Goal: Task Accomplishment & Management: Use online tool/utility

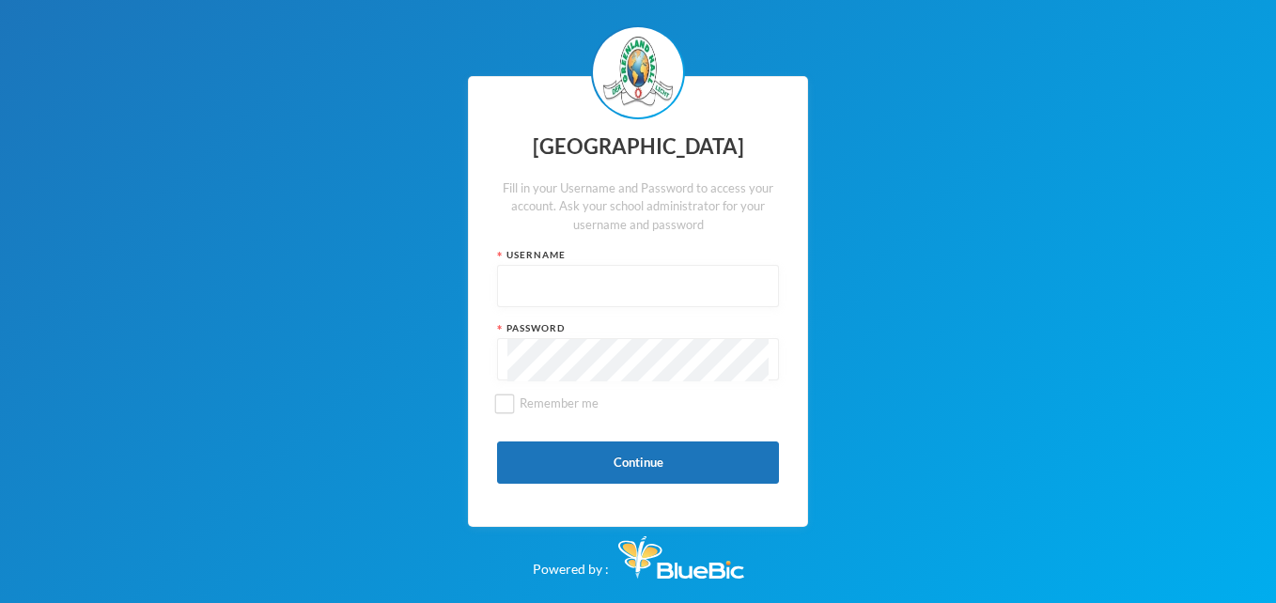
click at [542, 296] on input "text" at bounding box center [637, 287] width 261 height 42
click at [582, 291] on input "glh25cs27" at bounding box center [637, 287] width 261 height 42
type input "g"
click at [540, 267] on input "text" at bounding box center [637, 287] width 261 height 42
click at [521, 289] on input "text" at bounding box center [637, 287] width 261 height 42
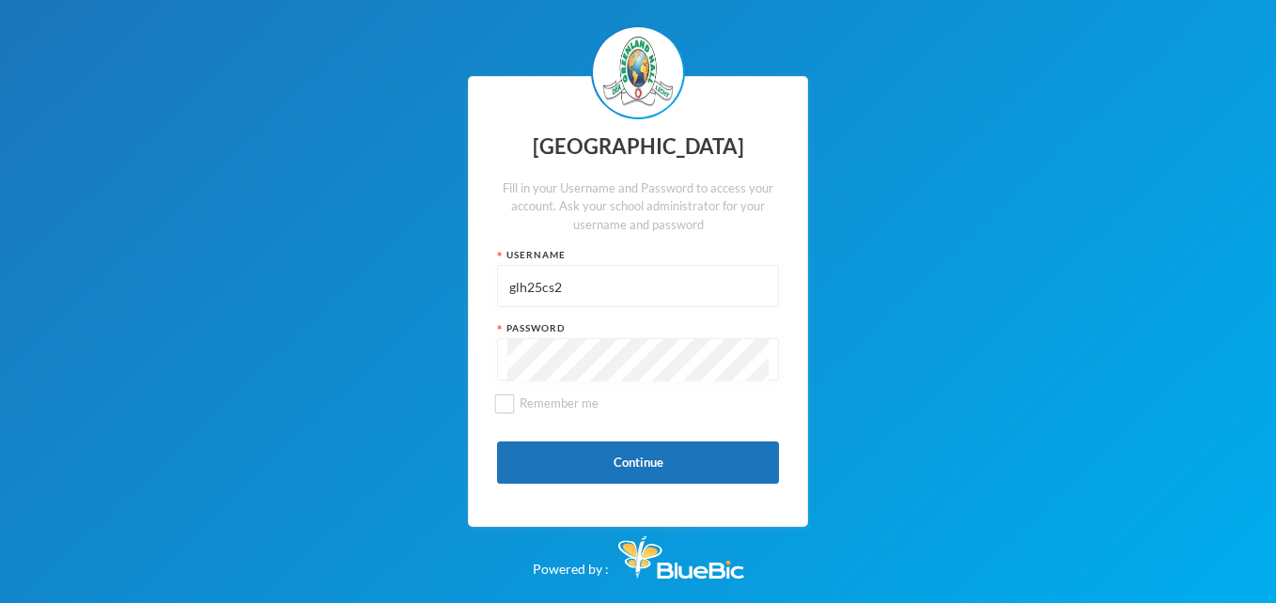
type input "glh25cs27"
click at [617, 462] on button "Continue" at bounding box center [638, 463] width 282 height 42
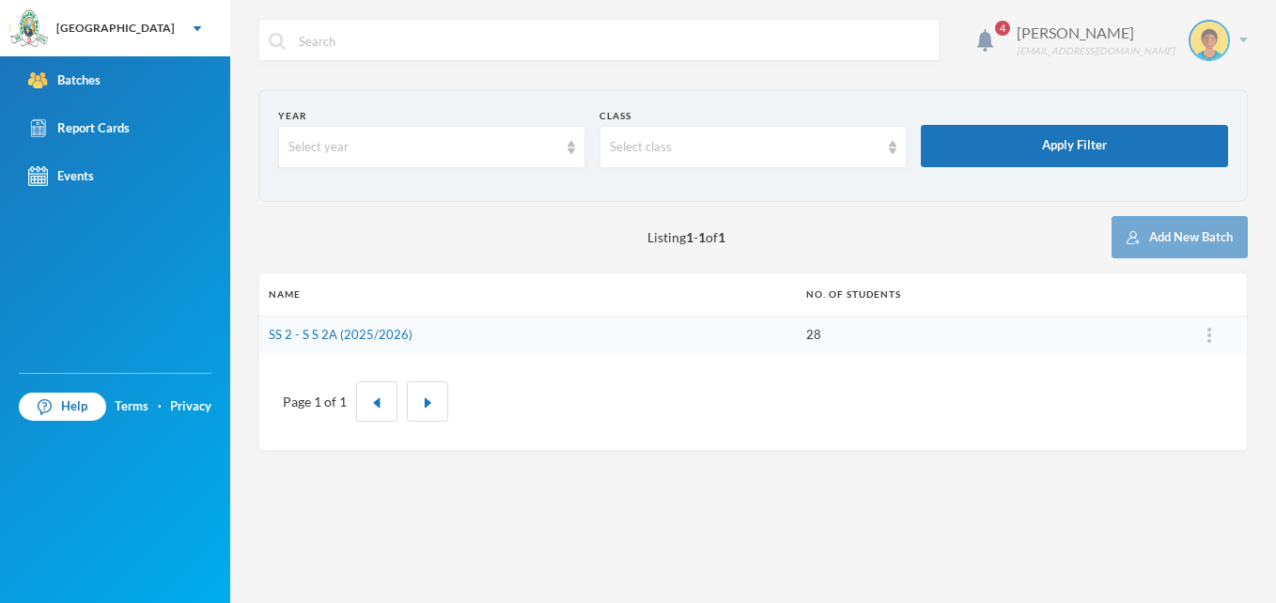
click at [1234, 38] on div "Ashaolu Korede [EMAIL_ADDRESS][DOMAIN_NAME]" at bounding box center [1125, 40] width 245 height 41
click at [1175, 94] on div "My Profile" at bounding box center [1196, 94] width 85 height 20
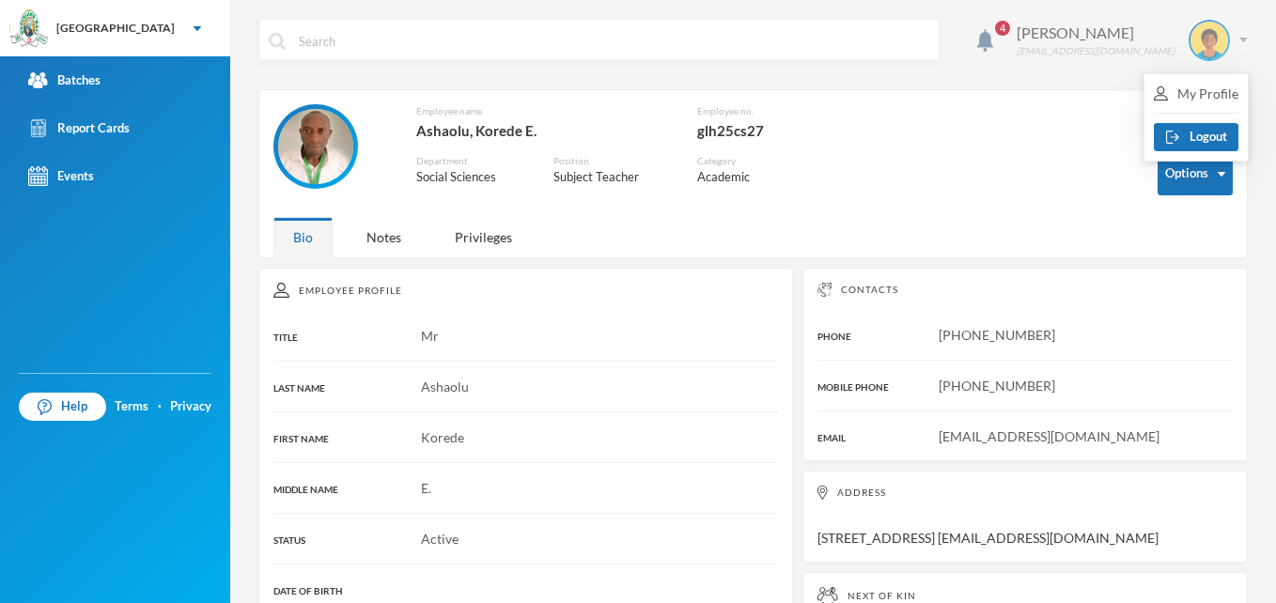
click at [1224, 50] on div "Ashaolu Korede [EMAIL_ADDRESS][DOMAIN_NAME]" at bounding box center [1125, 40] width 245 height 41
click at [1222, 49] on div "Ashaolu Korede [EMAIL_ADDRESS][DOMAIN_NAME]" at bounding box center [1125, 40] width 245 height 41
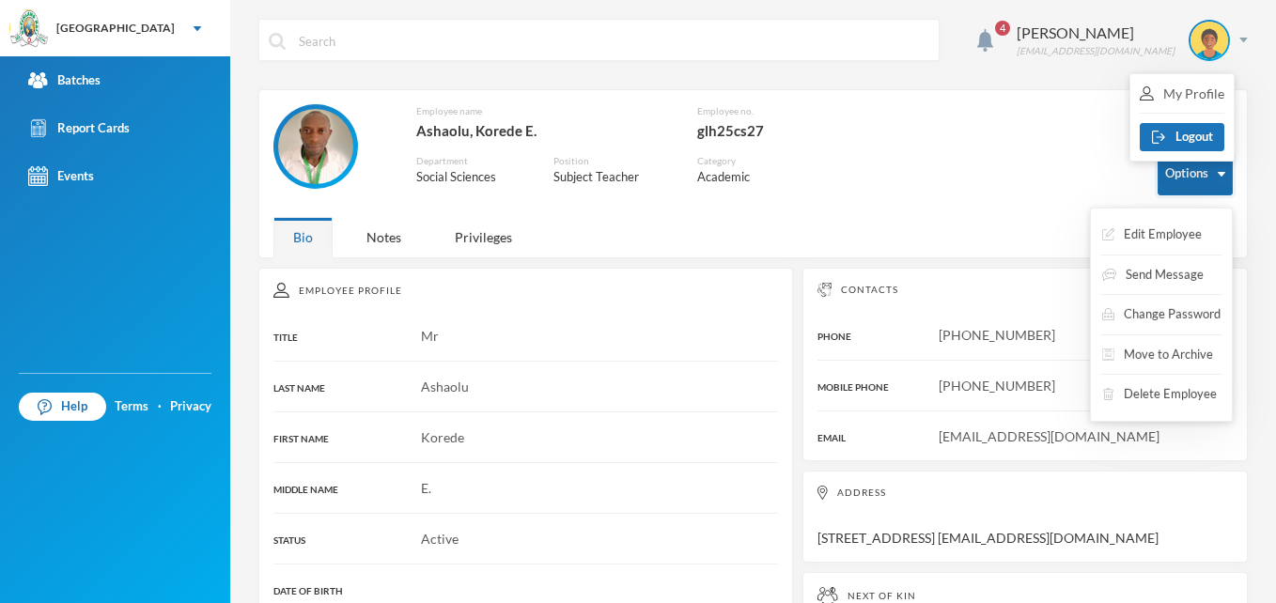
drag, startPoint x: 1164, startPoint y: 101, endPoint x: 1187, endPoint y: 182, distance: 83.9
click at [1187, 182] on body "[GEOGRAPHIC_DATA] Your Bluebic Account Greenland Hall Add a New School Batches …" at bounding box center [638, 301] width 1276 height 603
click at [1187, 182] on button "Options" at bounding box center [1195, 174] width 75 height 42
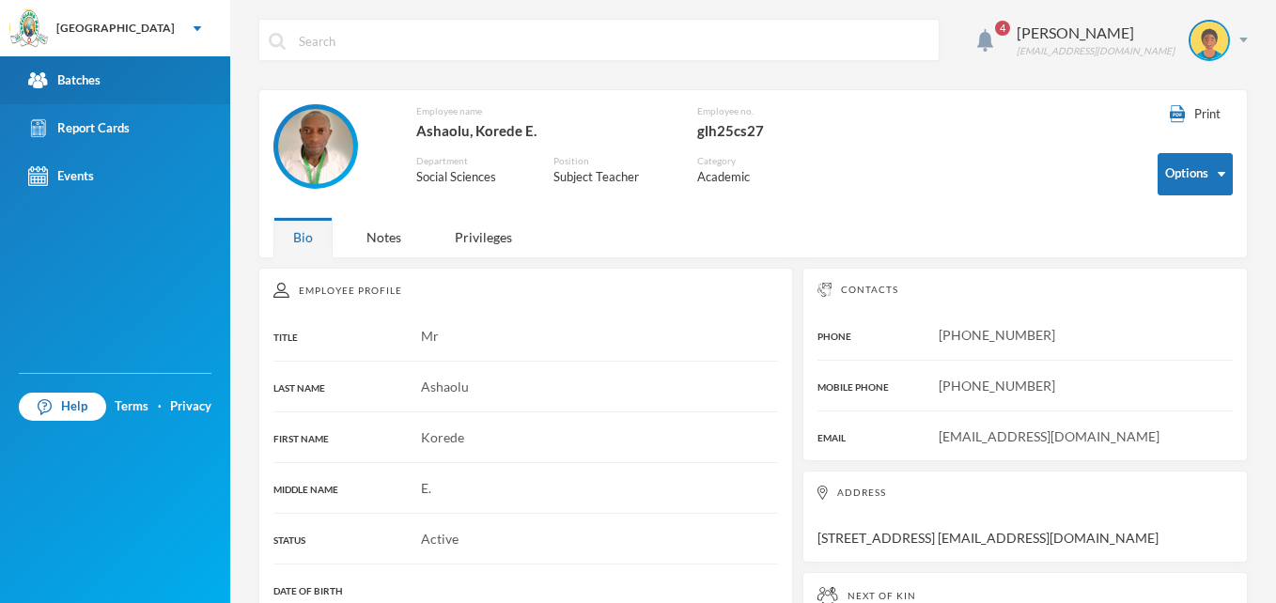
click at [67, 86] on div "Batches" at bounding box center [64, 80] width 72 height 20
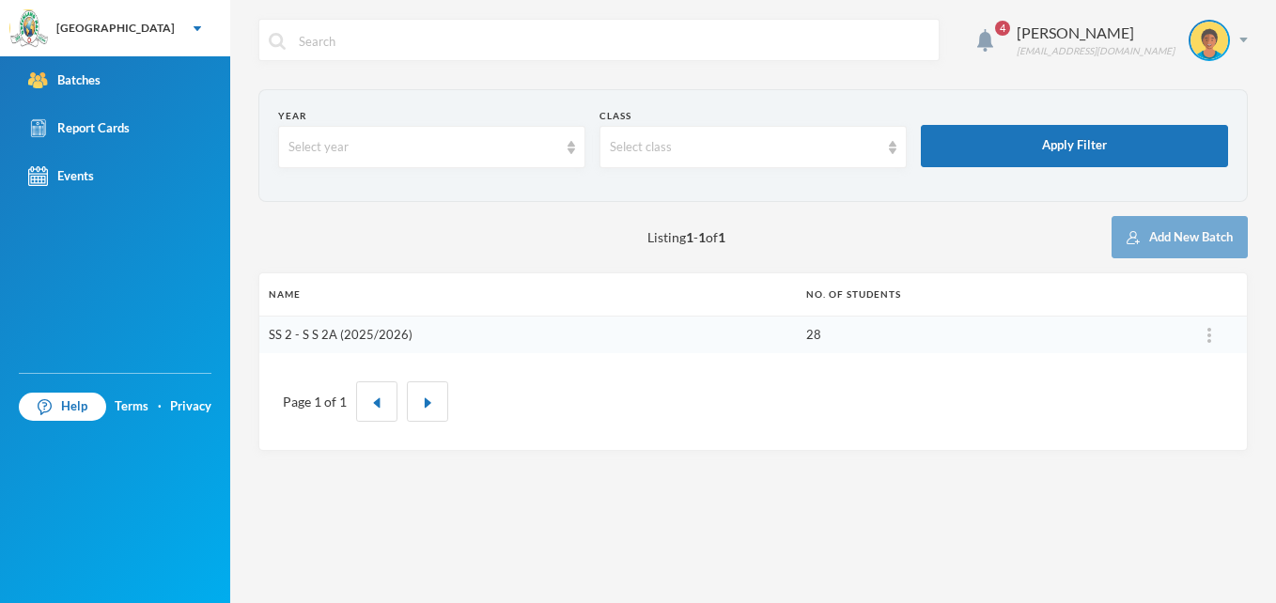
click at [387, 341] on link "SS 2 - S S 2A (2025/2026)" at bounding box center [341, 334] width 144 height 15
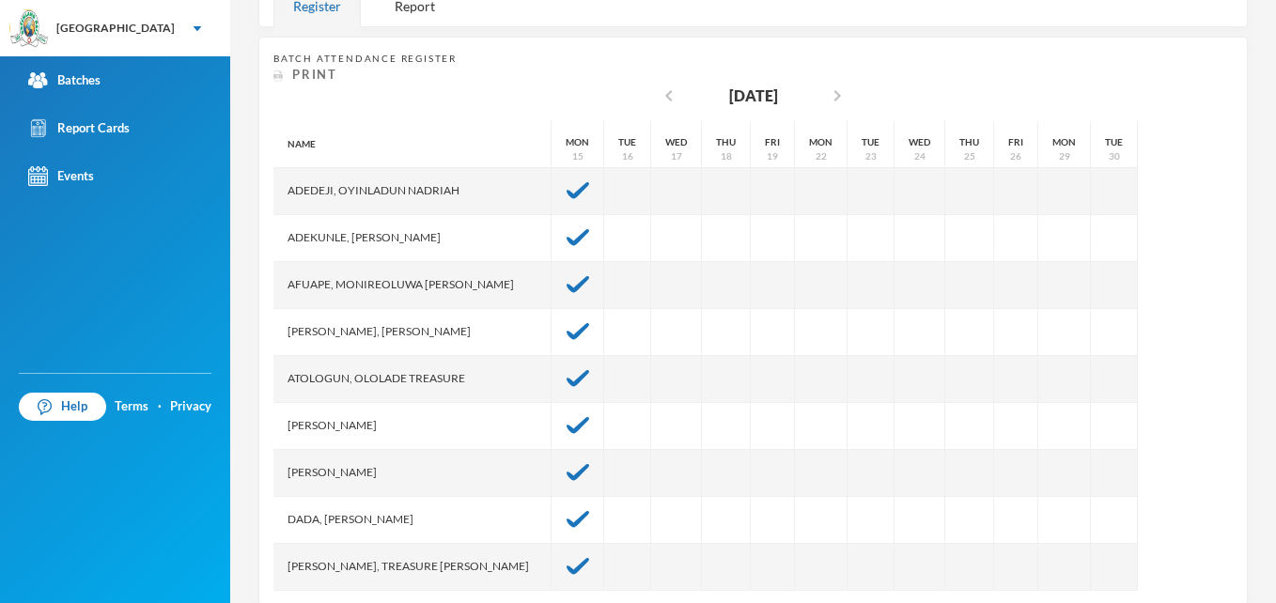
scroll to position [338, 0]
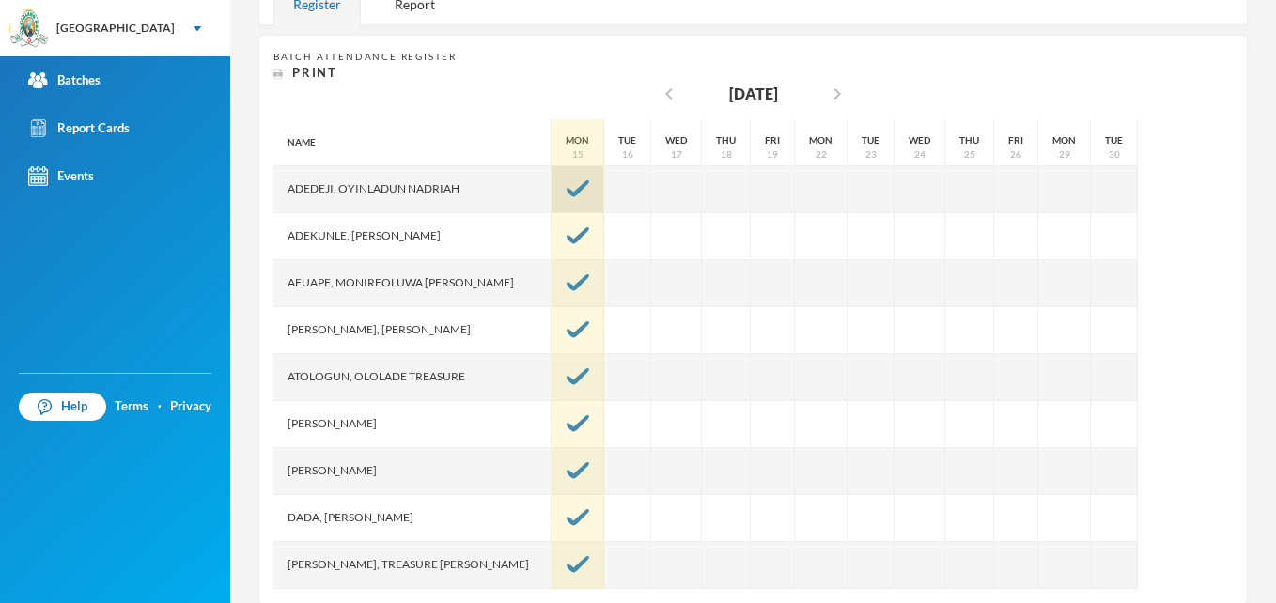
click at [567, 185] on img at bounding box center [578, 188] width 23 height 17
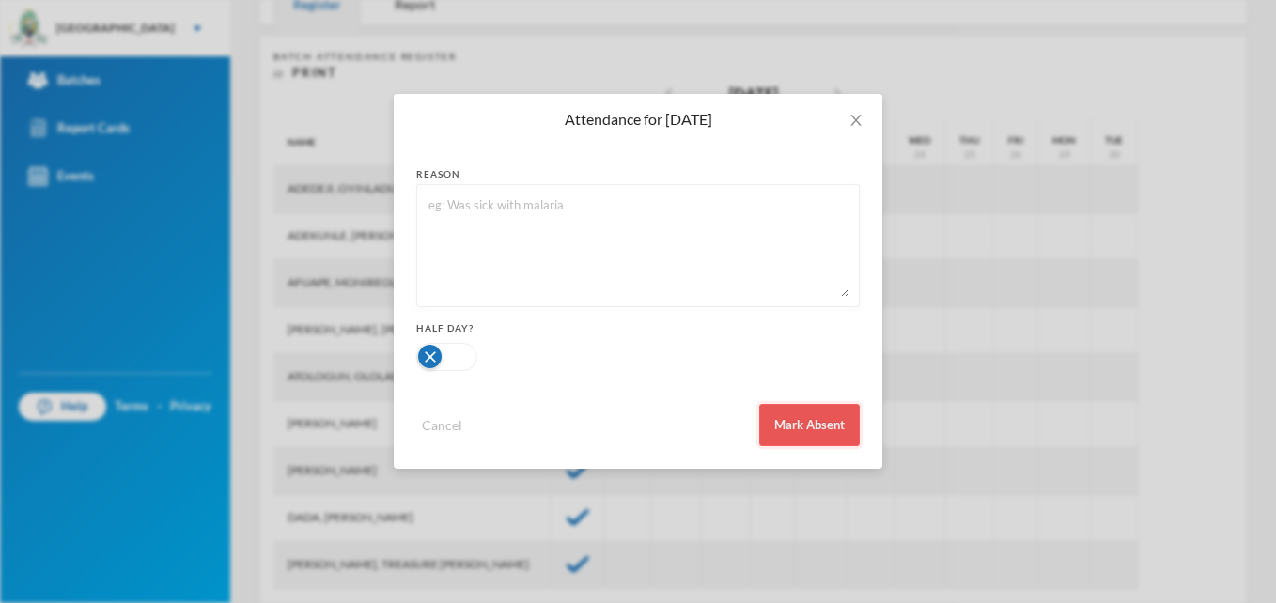
click at [820, 433] on button "Mark Absent" at bounding box center [809, 425] width 101 height 42
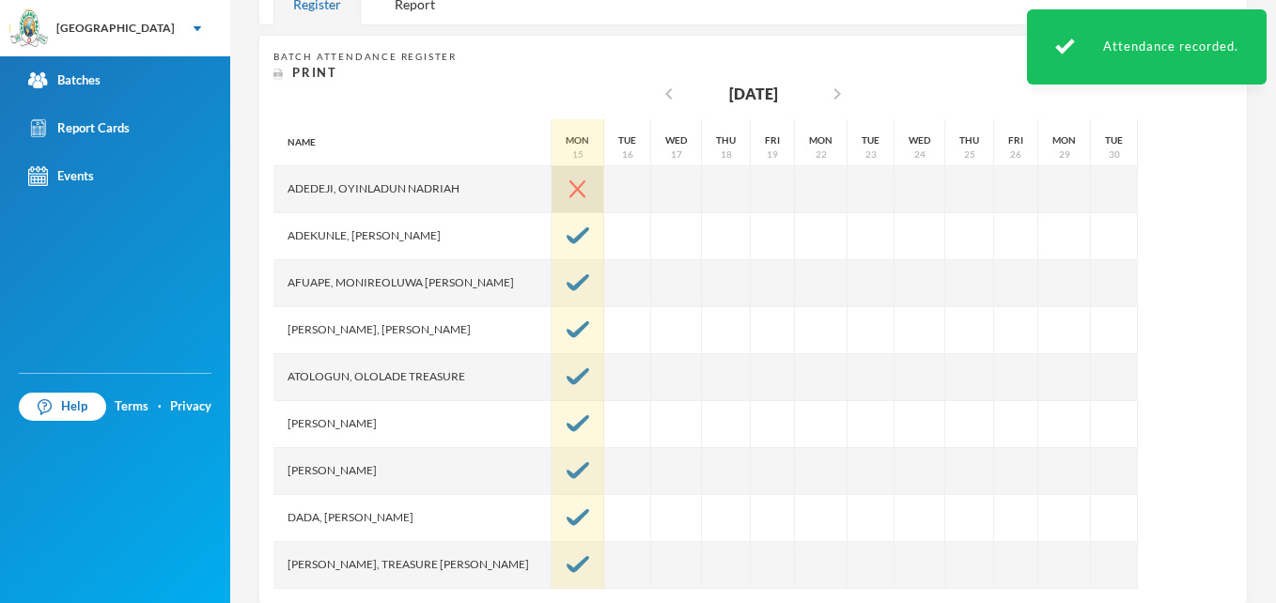
click at [569, 191] on img at bounding box center [577, 189] width 16 height 18
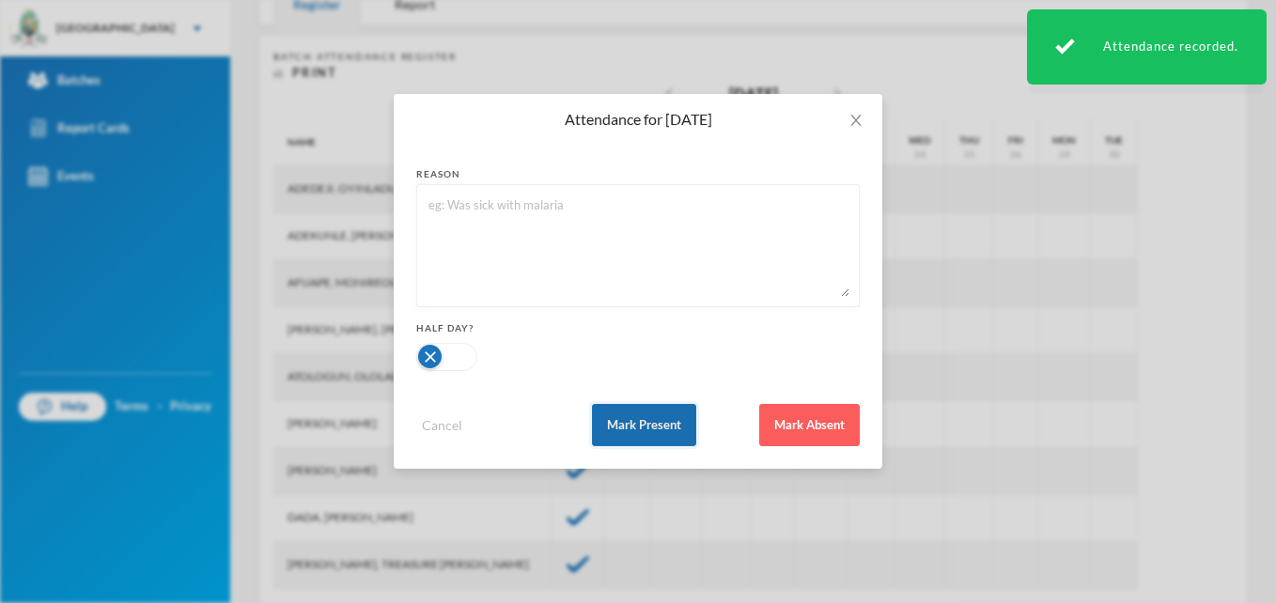
click at [640, 419] on button "Mark Present" at bounding box center [644, 425] width 104 height 42
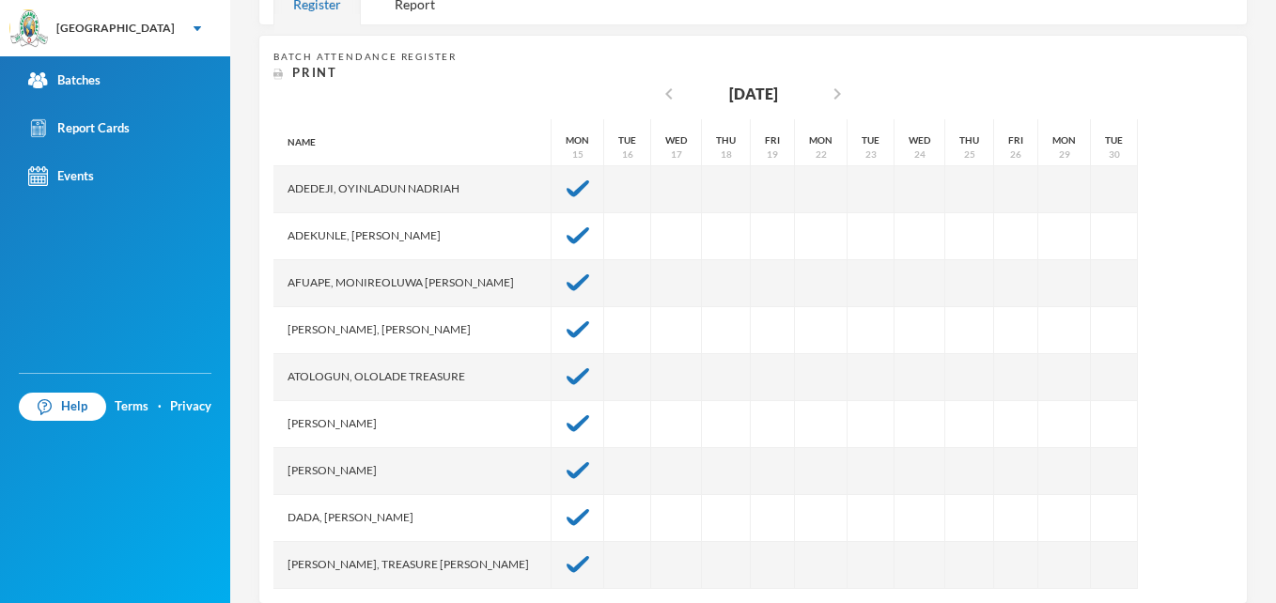
click at [423, 114] on div "Batch Attendance Register Print chevron_left [DATE] chevron_right Name [PERSON_…" at bounding box center [752, 319] width 959 height 539
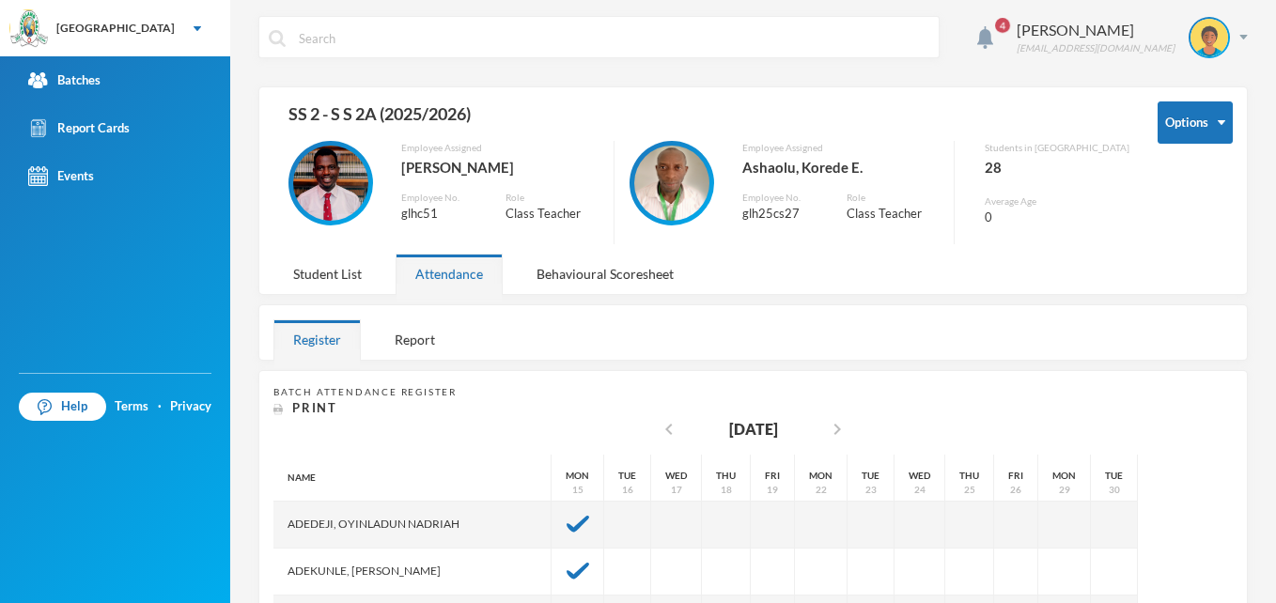
scroll to position [0, 0]
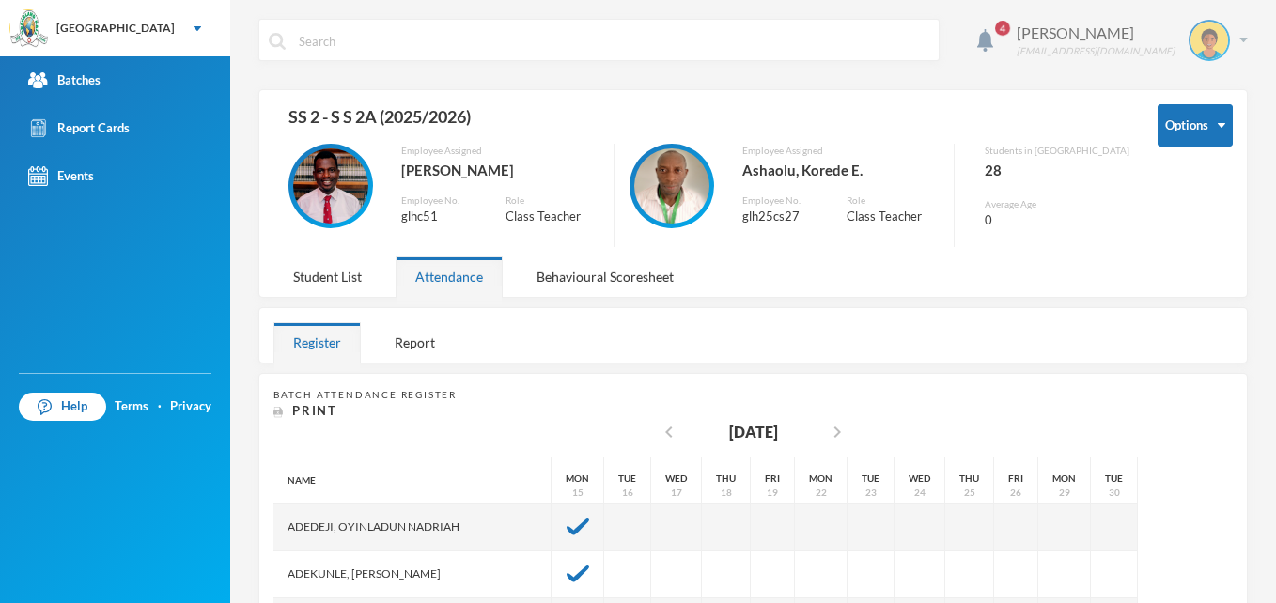
click at [1110, 24] on div "[PERSON_NAME]" at bounding box center [1096, 33] width 158 height 23
click at [1193, 86] on div "My Profile" at bounding box center [1182, 94] width 85 height 20
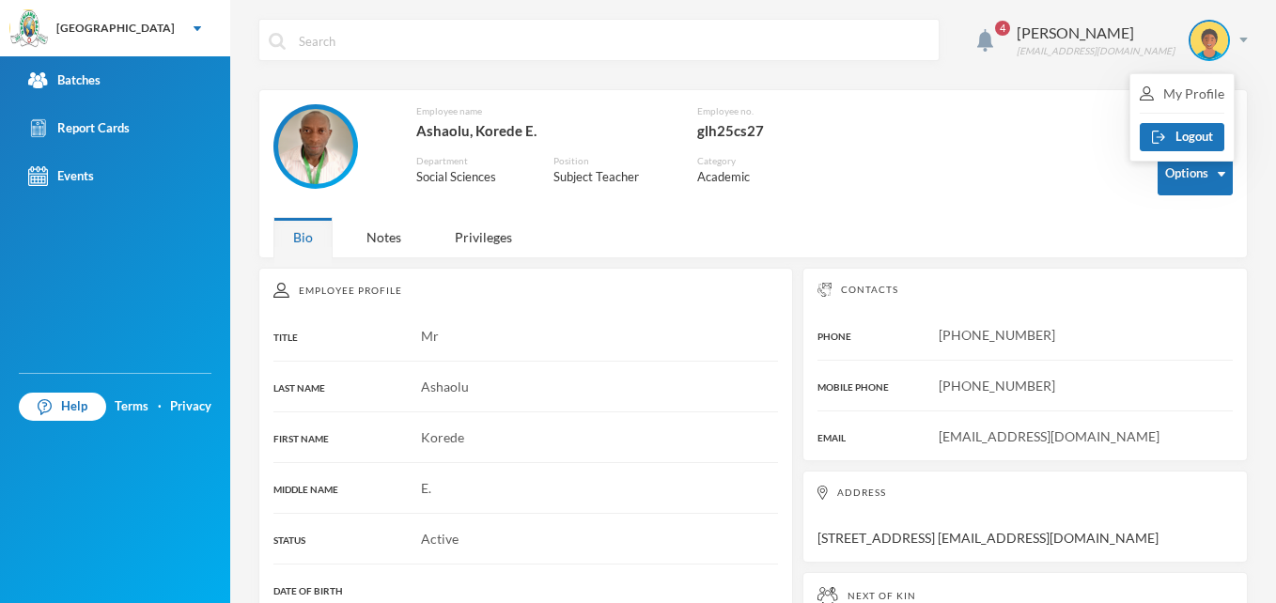
click at [879, 164] on div "Employee name [GEOGRAPHIC_DATA], [PERSON_NAME] Employee no. glh25cs27 Departmen…" at bounding box center [701, 155] width 856 height 103
